Goal: Find specific page/section: Find specific page/section

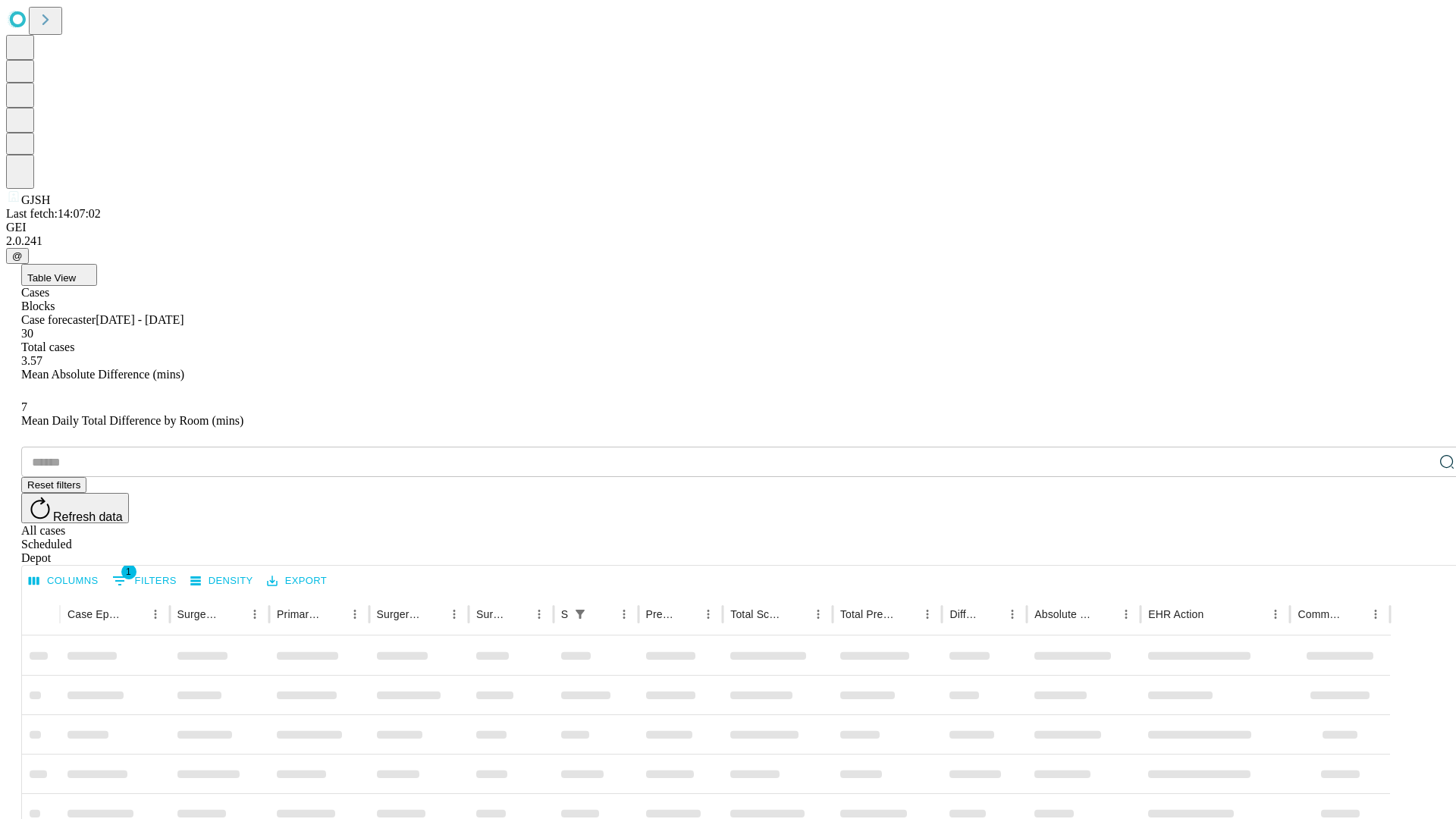
click at [1416, 551] on div "Depot" at bounding box center [743, 558] width 1444 height 14
click at [1293, 524] on div "All cases" at bounding box center [743, 531] width 1444 height 14
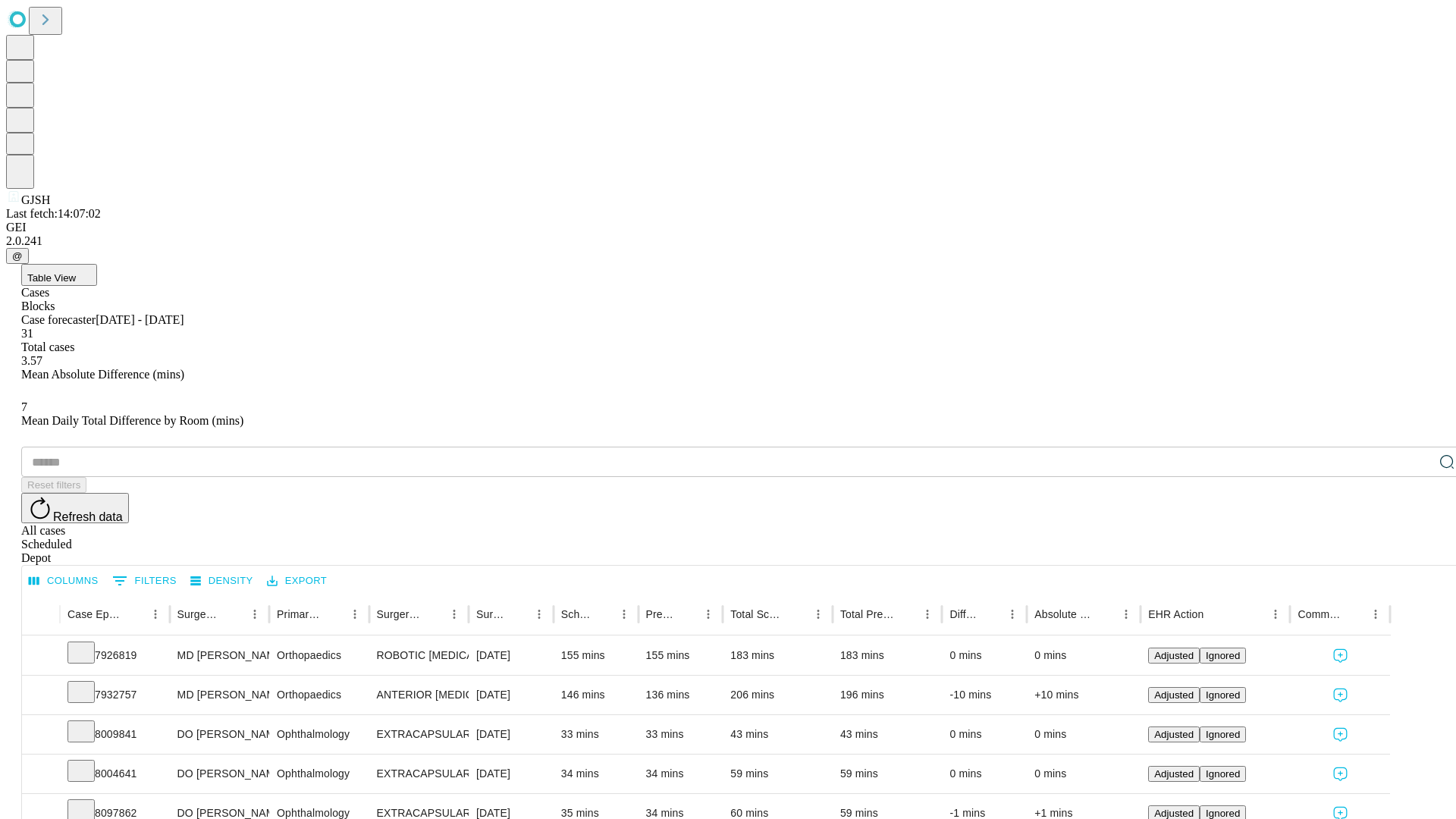
type input "*******"
